Goal: Transaction & Acquisition: Book appointment/travel/reservation

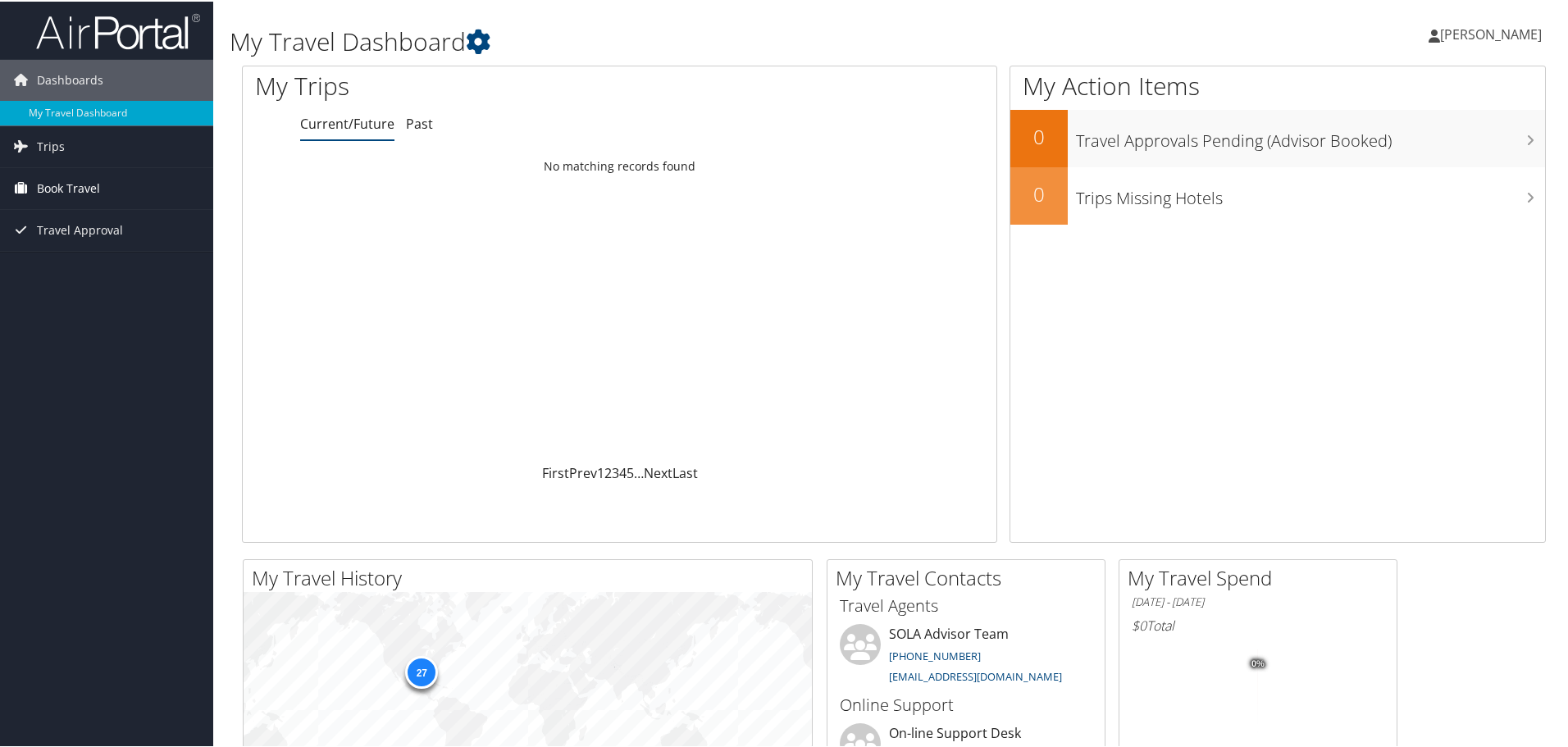
click at [78, 184] on span "Book Travel" at bounding box center [68, 187] width 63 height 41
click at [76, 244] on link "Book/Manage Online Trips" at bounding box center [107, 245] width 214 height 25
